Goal: Information Seeking & Learning: Learn about a topic

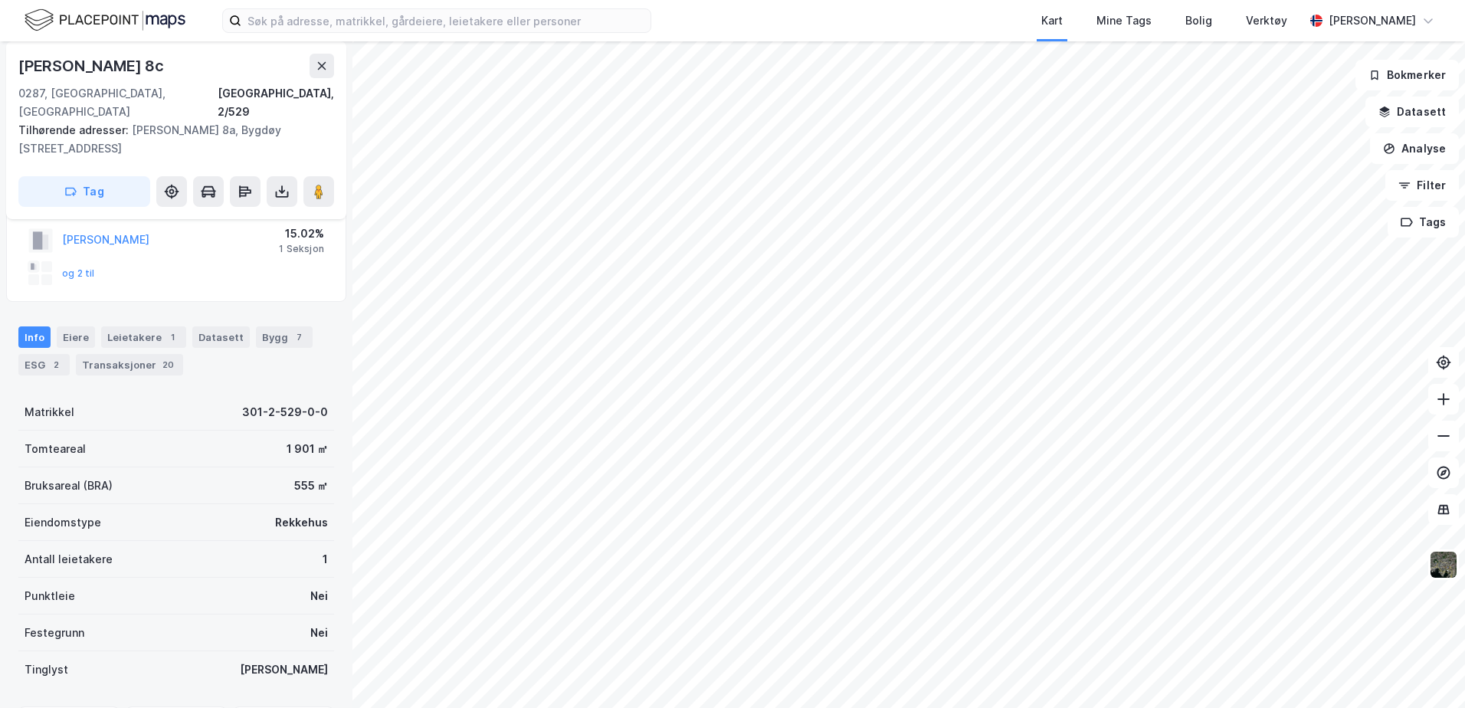
scroll to position [87, 0]
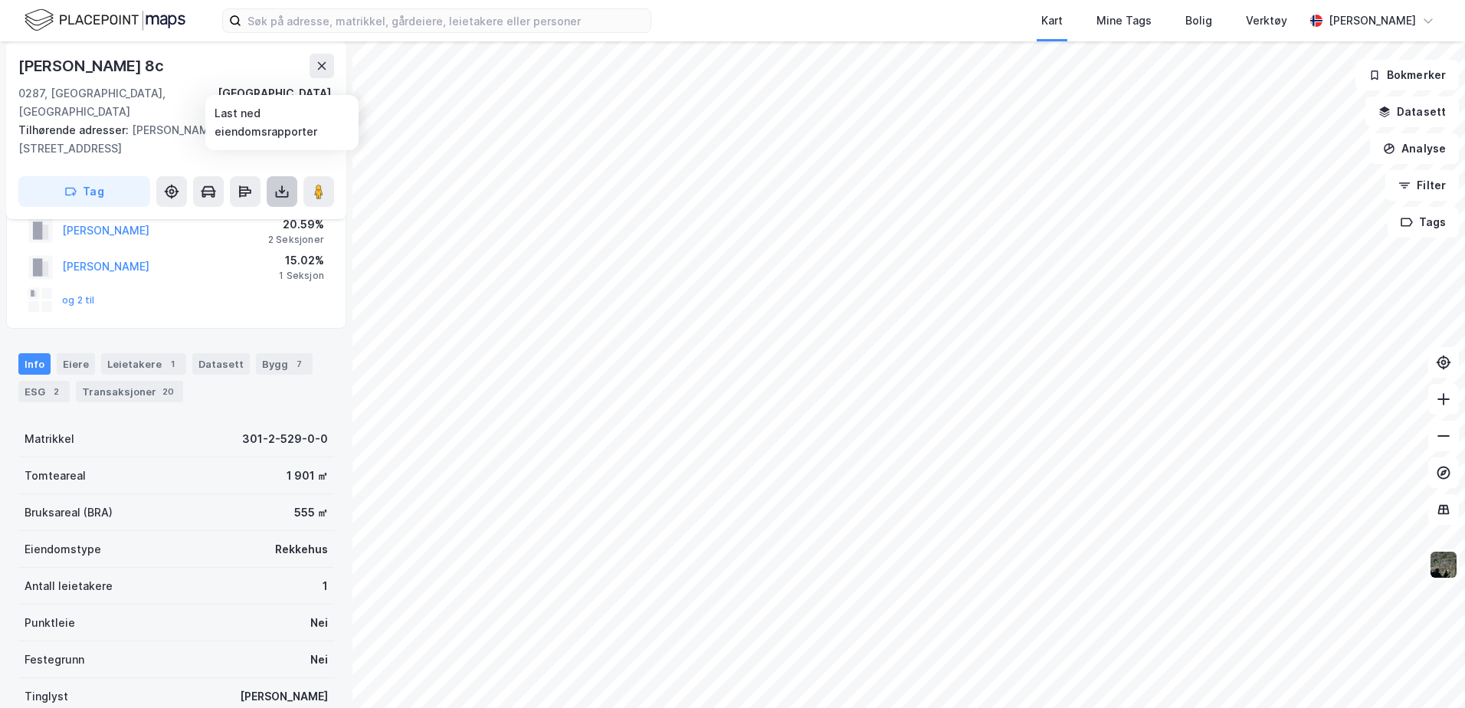
click at [283, 176] on button at bounding box center [282, 191] width 31 height 31
click at [197, 216] on div "Last ned grunnbok" at bounding box center [206, 222] width 89 height 12
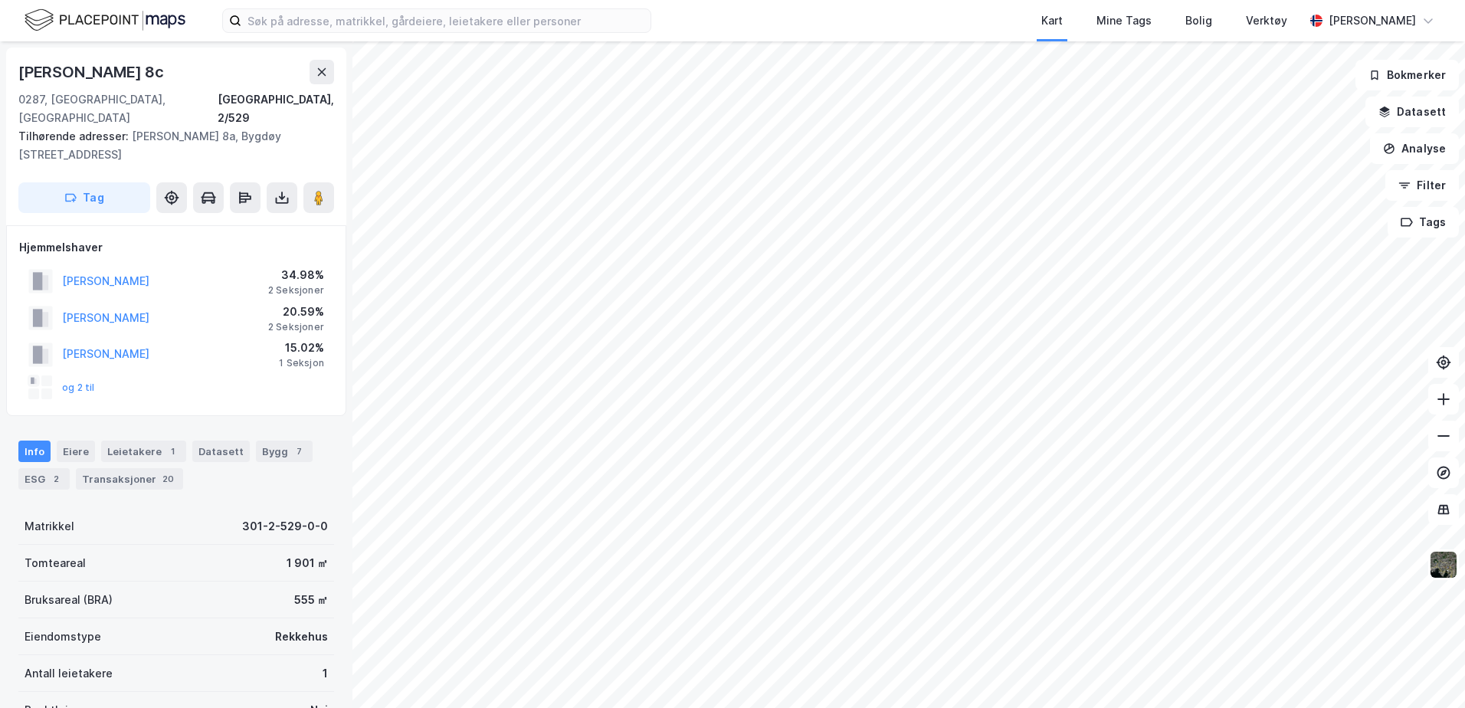
click at [171, 127] on div "Tilhørende adresser: Bygdøy [STREET_ADDRESS], [STREET_ADDRESS]" at bounding box center [169, 145] width 303 height 37
click at [0, 0] on button "og 2 til" at bounding box center [0, 0] width 0 height 0
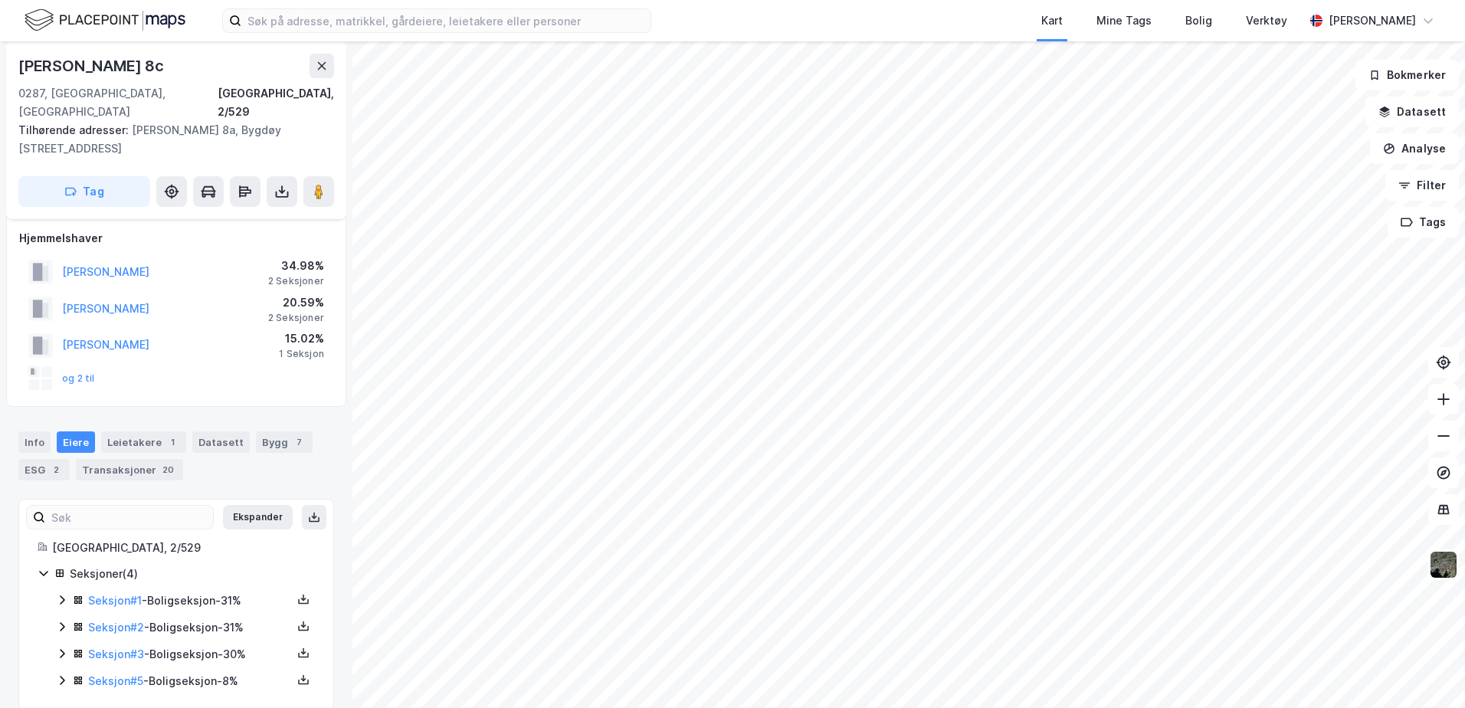
scroll to position [11, 0]
click at [107, 618] on link "Seksjon # 2" at bounding box center [116, 624] width 56 height 13
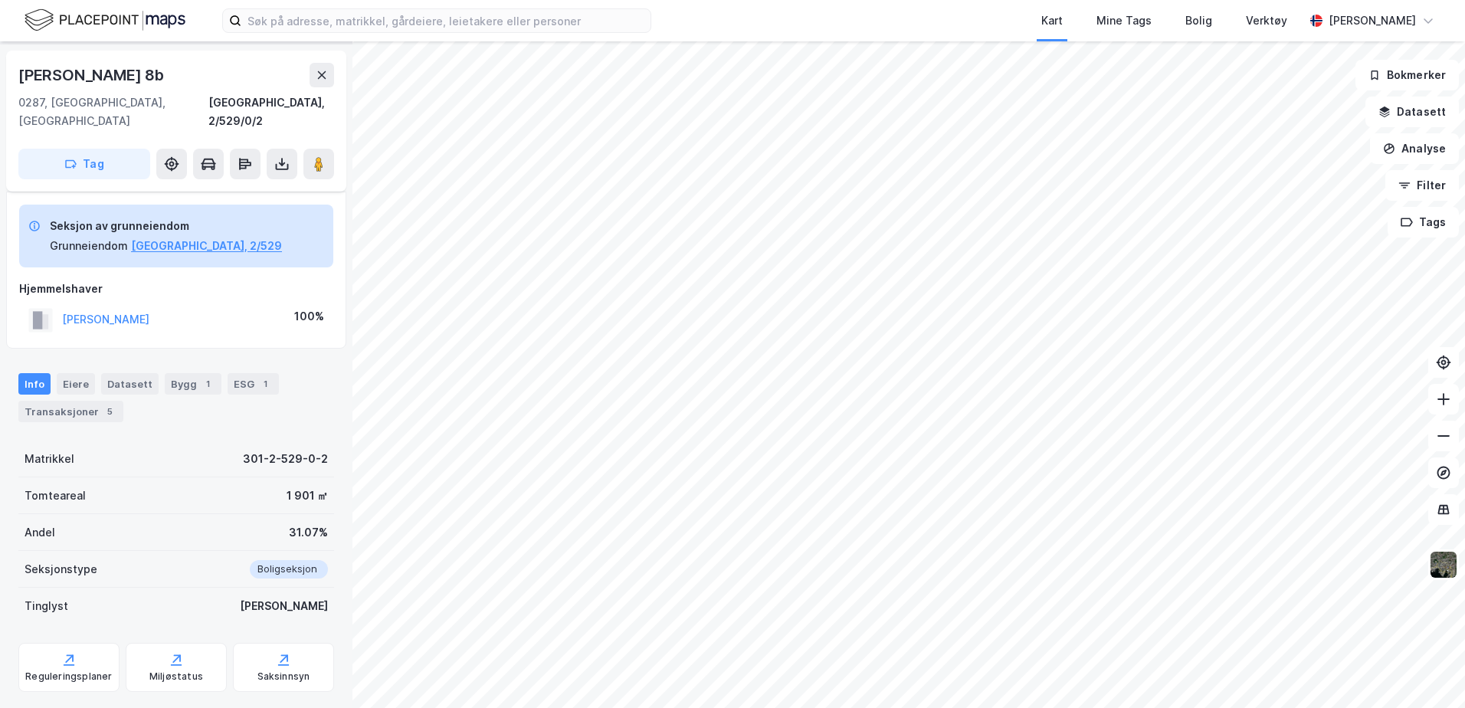
scroll to position [61, 0]
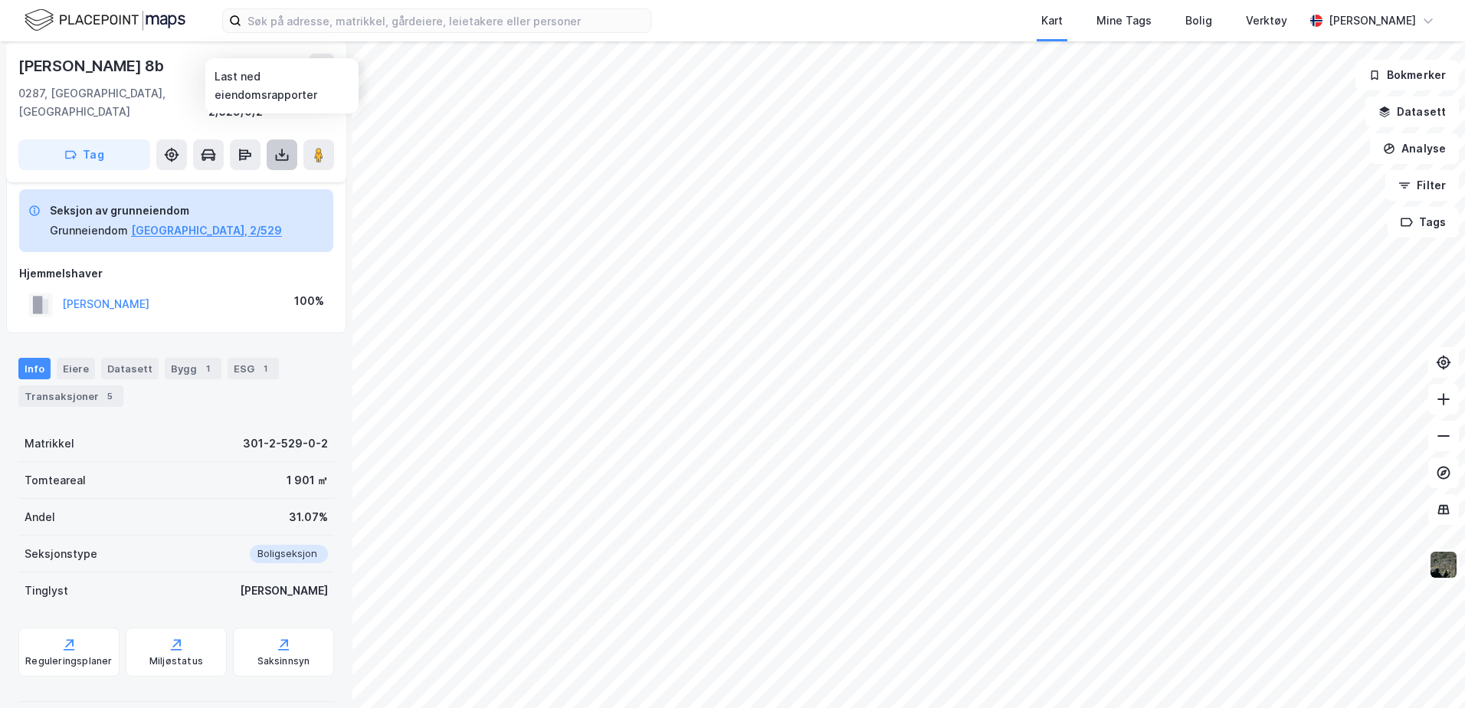
click at [277, 147] on icon at bounding box center [281, 154] width 15 height 15
click at [210, 179] on div "Last ned grunnbok" at bounding box center [206, 185] width 89 height 12
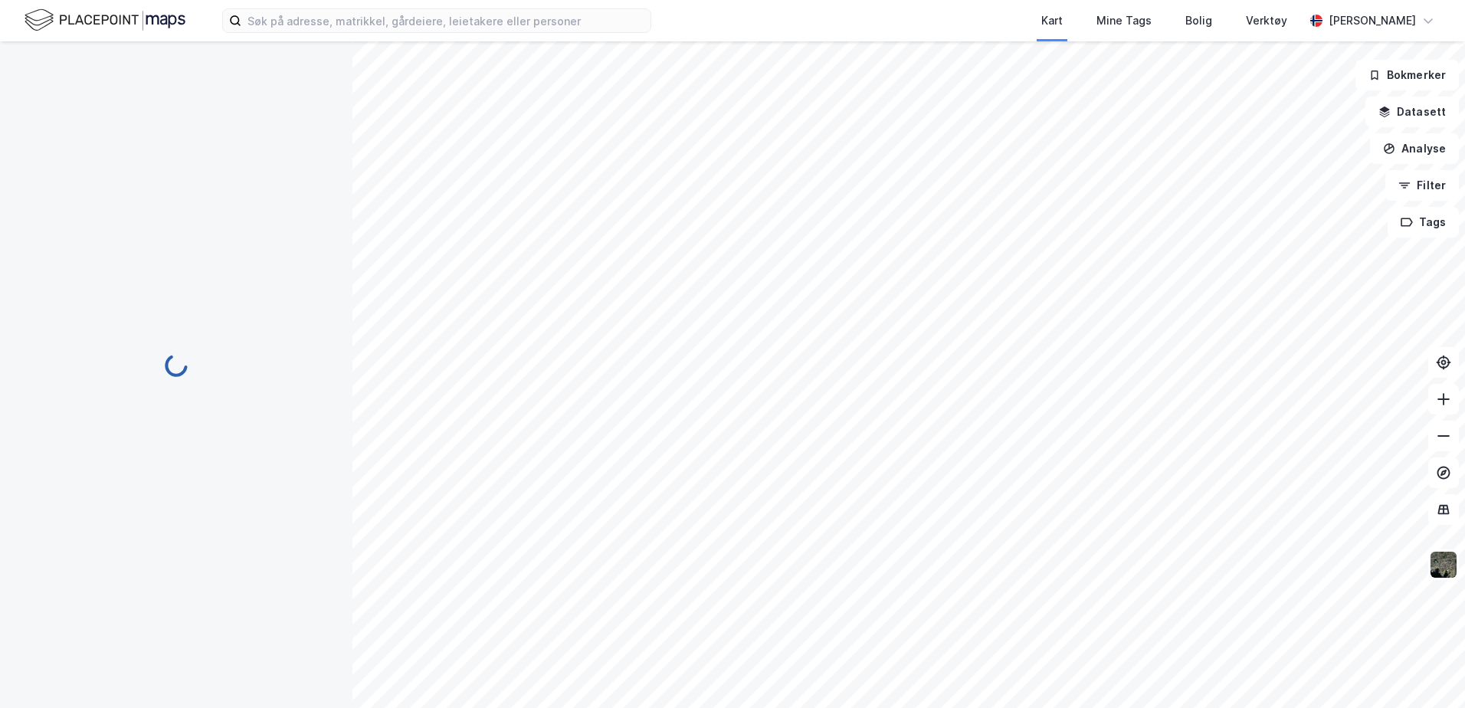
scroll to position [11, 0]
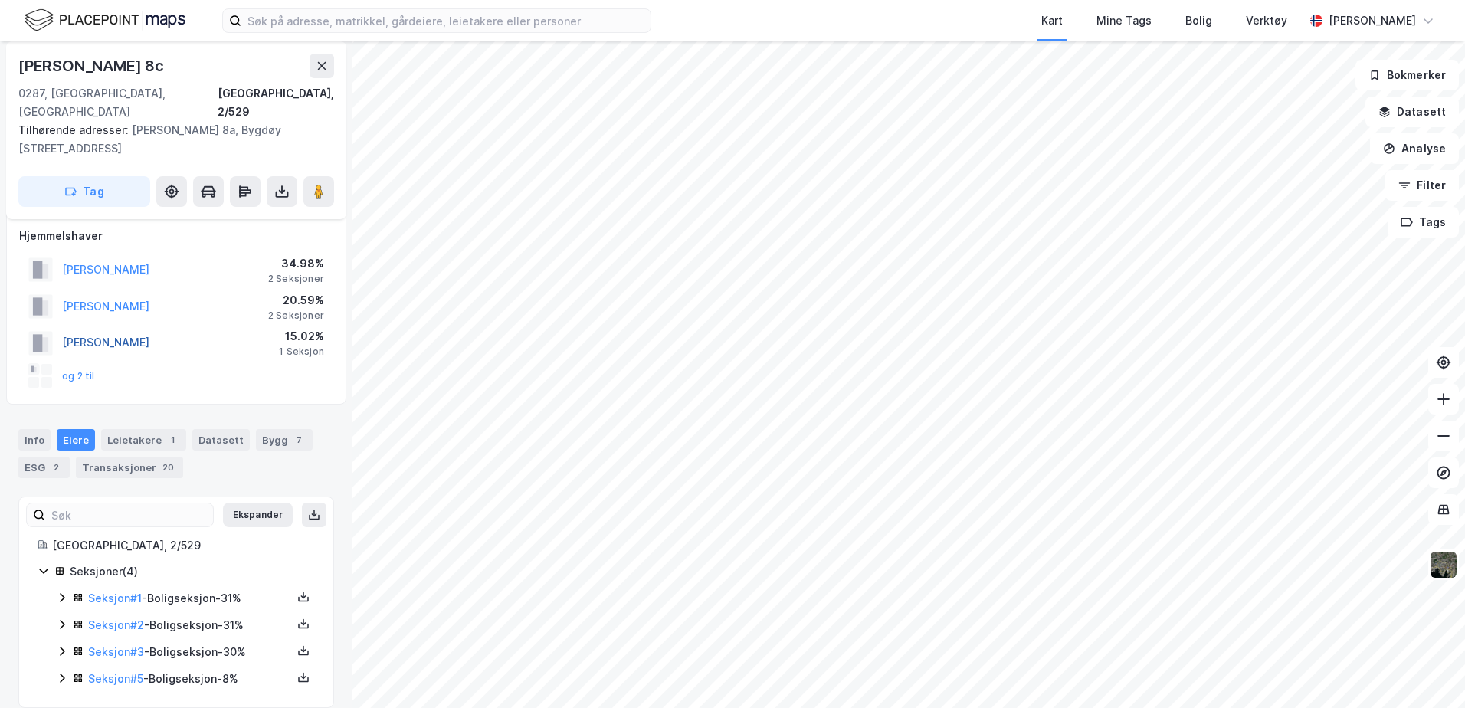
click at [0, 0] on button "[PERSON_NAME]" at bounding box center [0, 0] width 0 height 0
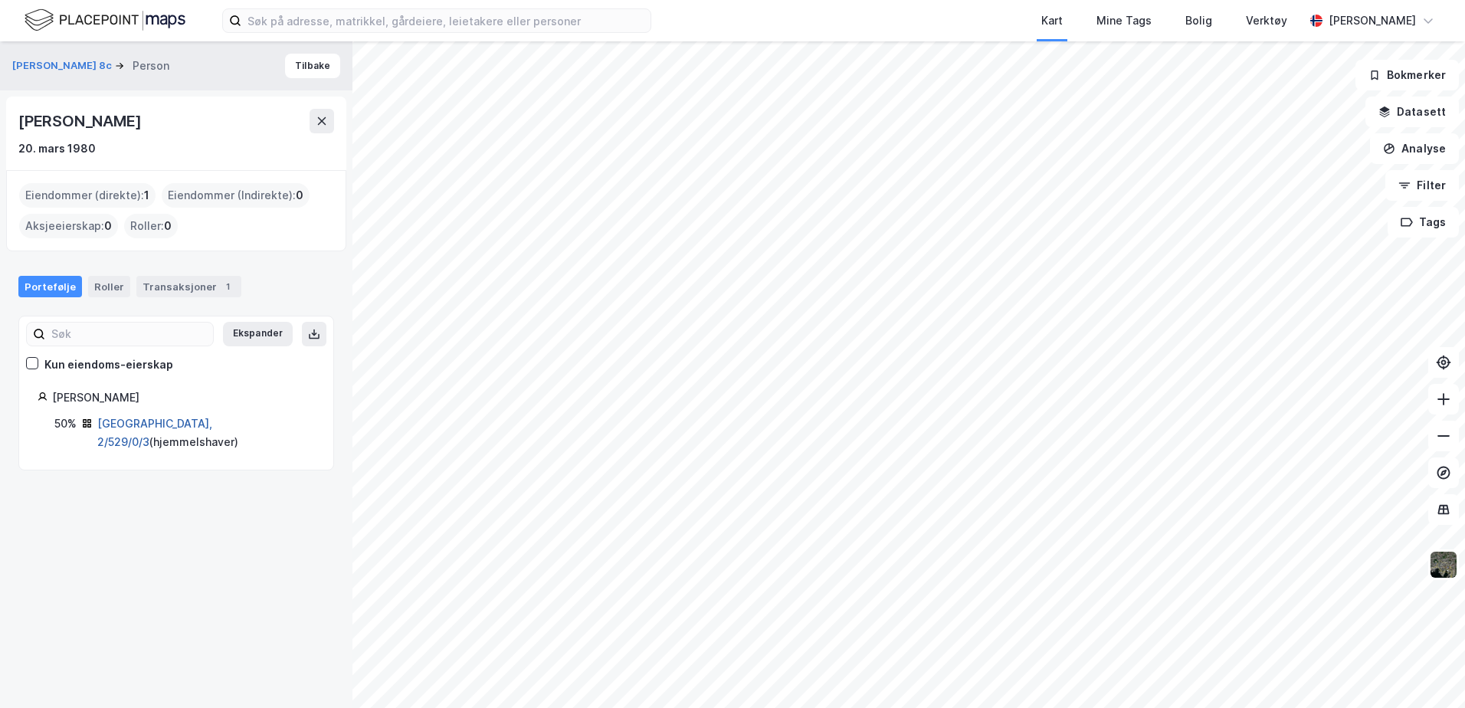
click at [149, 418] on link "[GEOGRAPHIC_DATA], 2/529/0/3" at bounding box center [154, 432] width 115 height 31
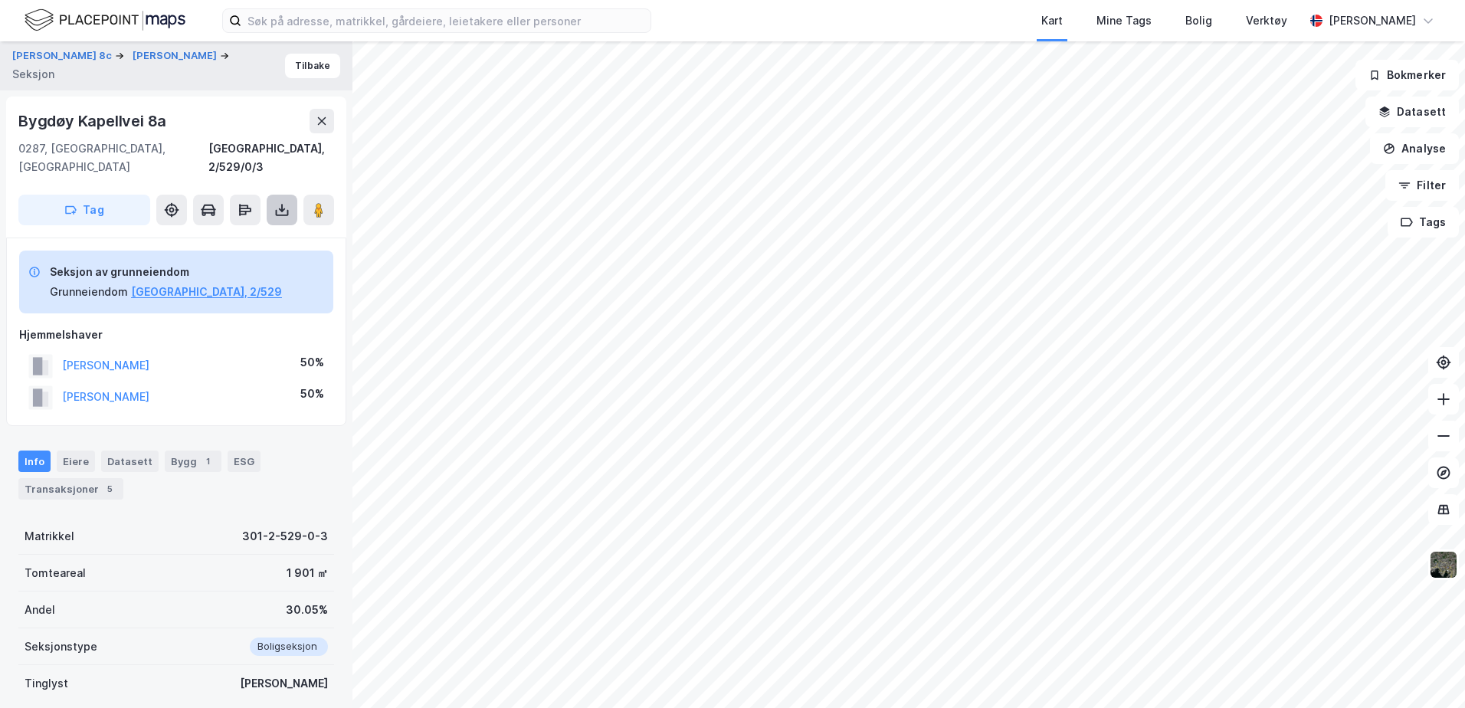
click at [283, 202] on icon at bounding box center [281, 209] width 15 height 15
click at [218, 234] on div "Last ned grunnbok" at bounding box center [206, 240] width 89 height 12
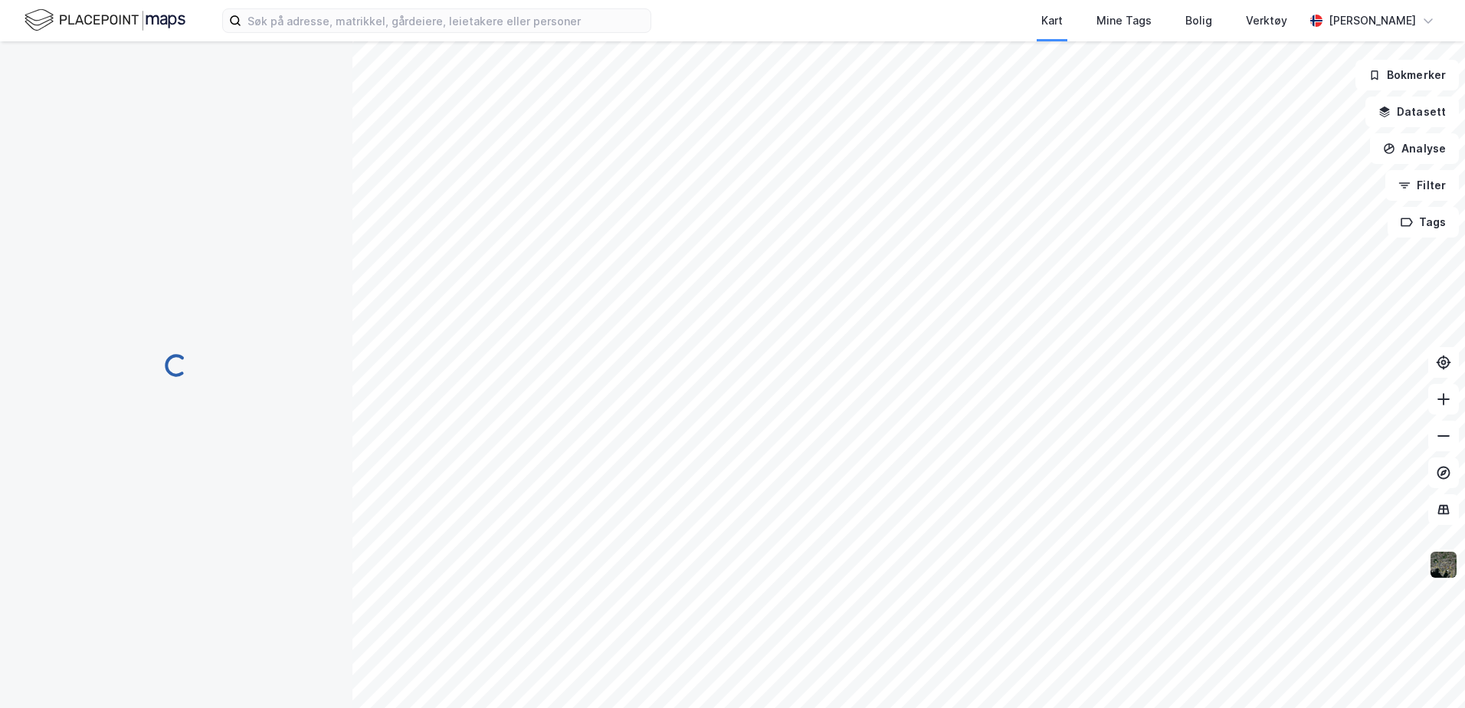
scroll to position [2, 0]
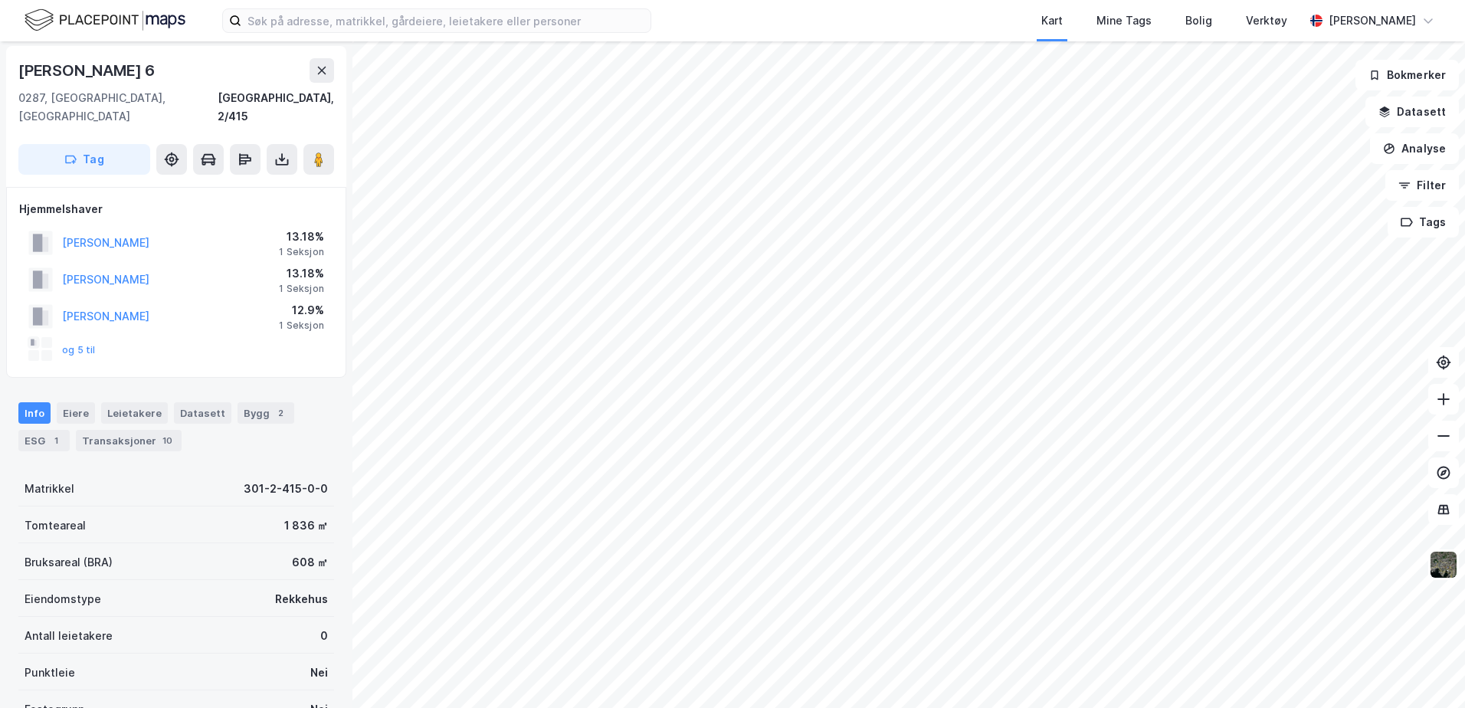
scroll to position [2, 0]
click at [0, 0] on button "og 3 til" at bounding box center [0, 0] width 0 height 0
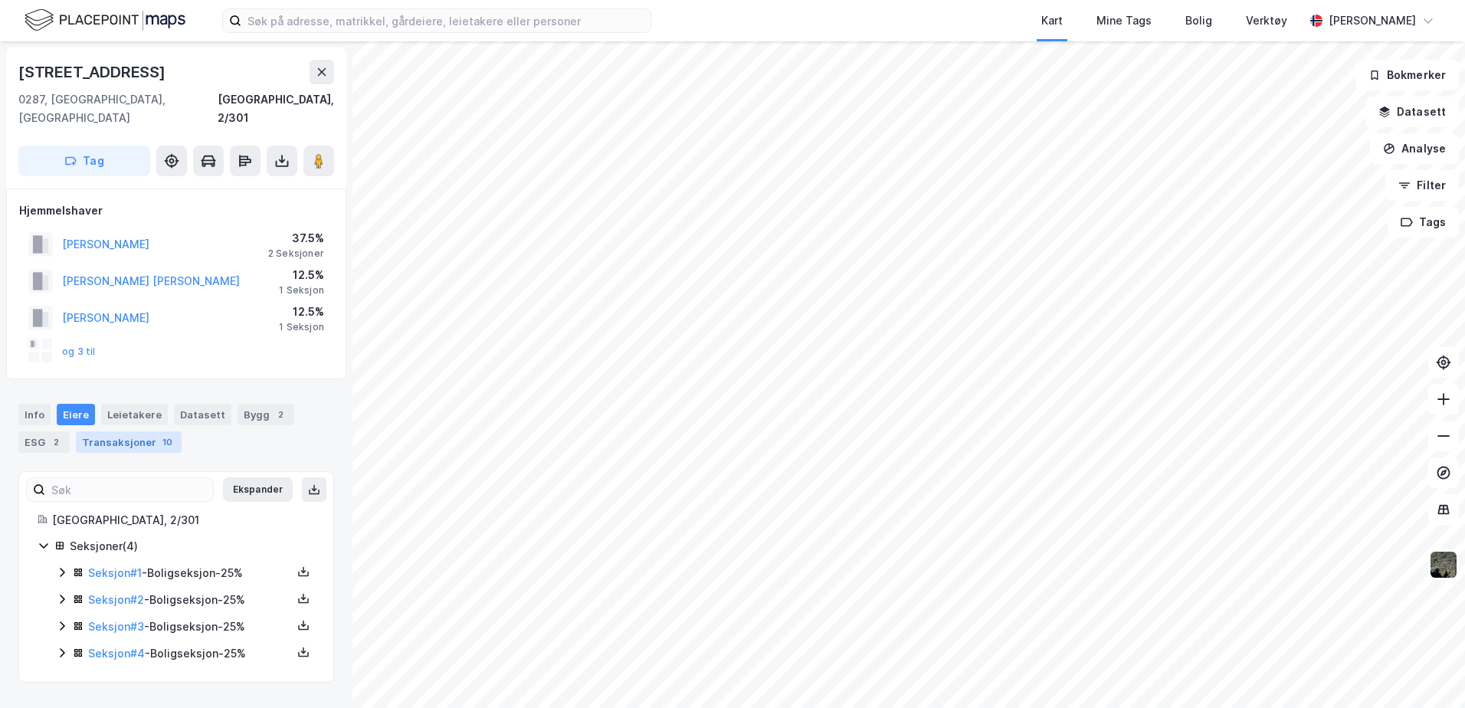
click at [123, 431] on div "Transaksjoner 10" at bounding box center [129, 441] width 106 height 21
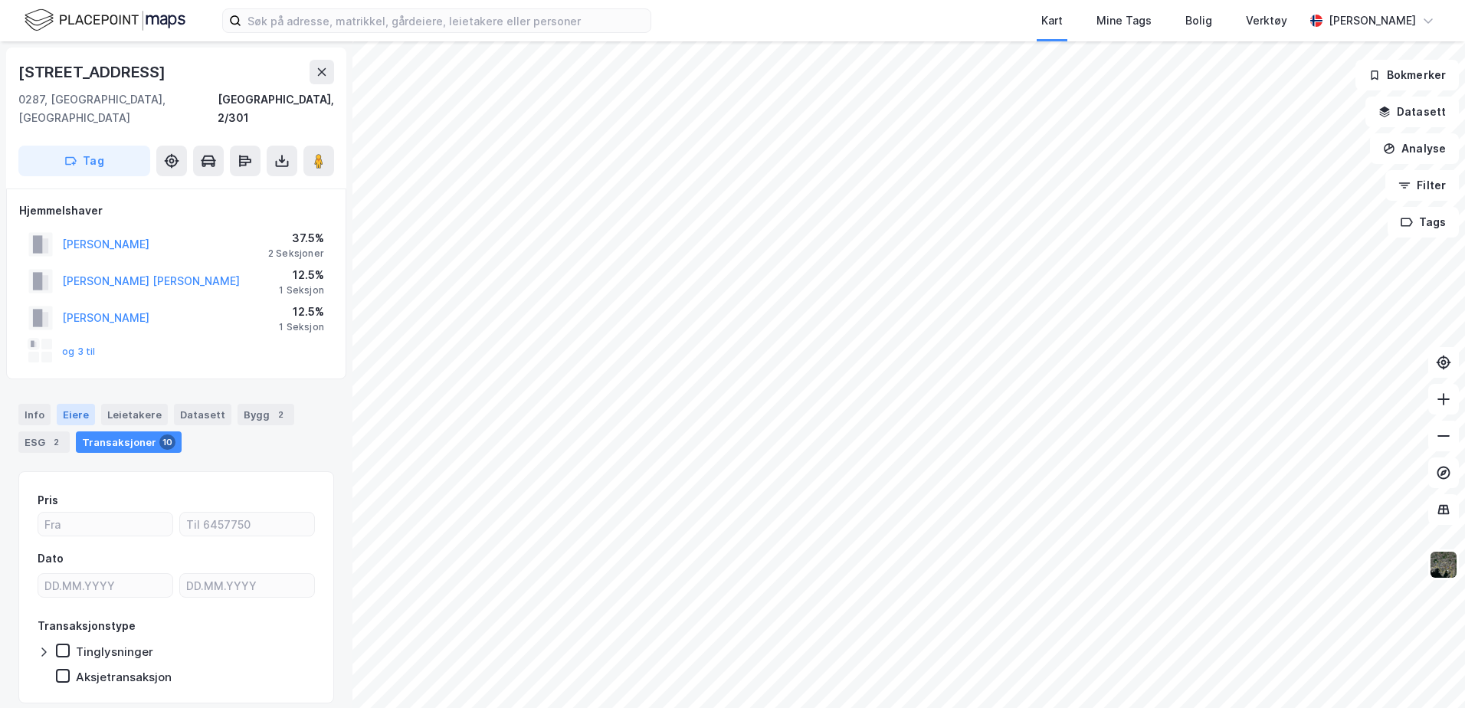
click at [67, 404] on div "Eiere" at bounding box center [76, 414] width 38 height 21
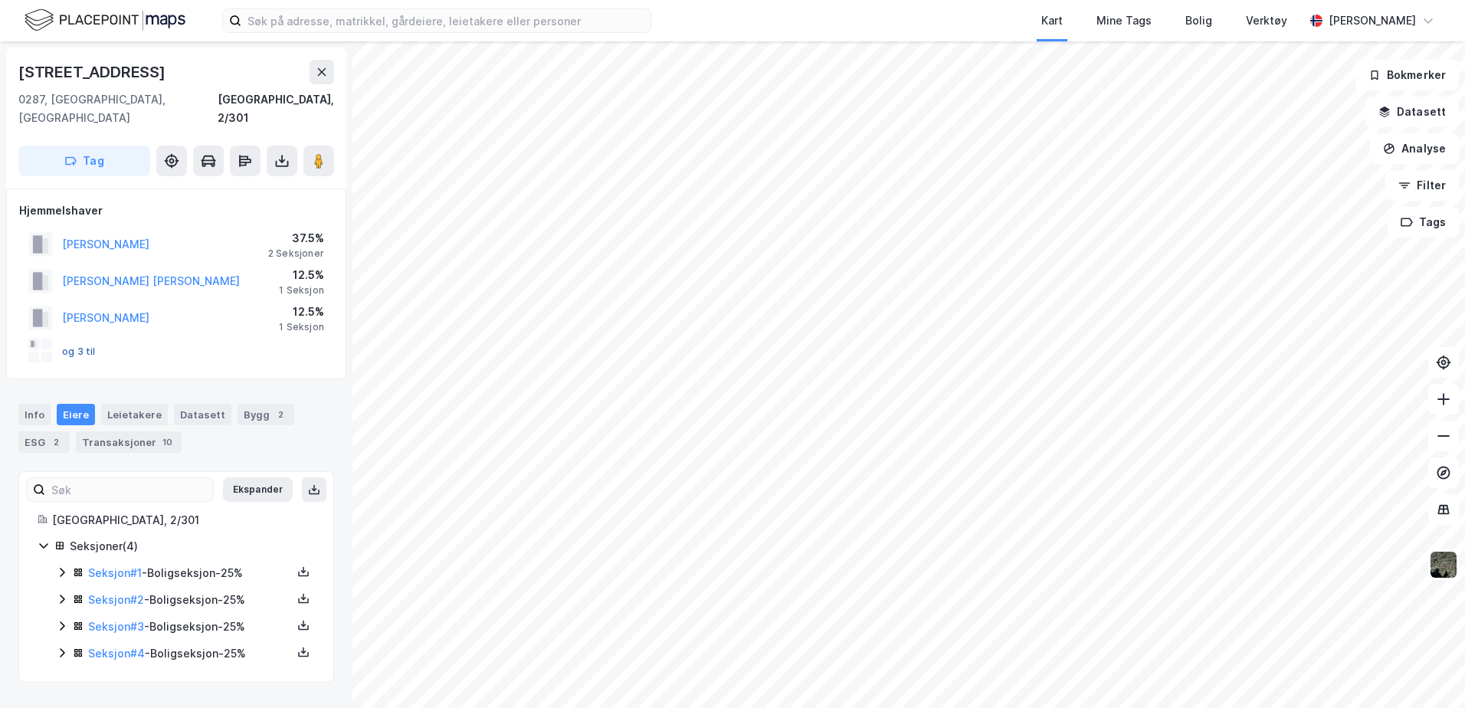
click at [0, 0] on button "og 3 til" at bounding box center [0, 0] width 0 height 0
